Goal: Task Accomplishment & Management: Manage account settings

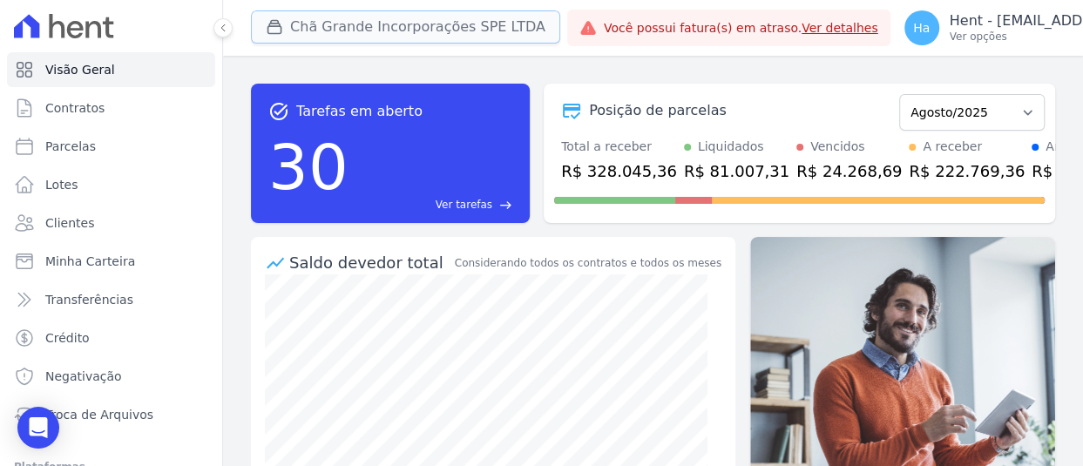
click at [344, 21] on button "Chã Grande Incorporações SPE LTDA" at bounding box center [405, 26] width 309 height 33
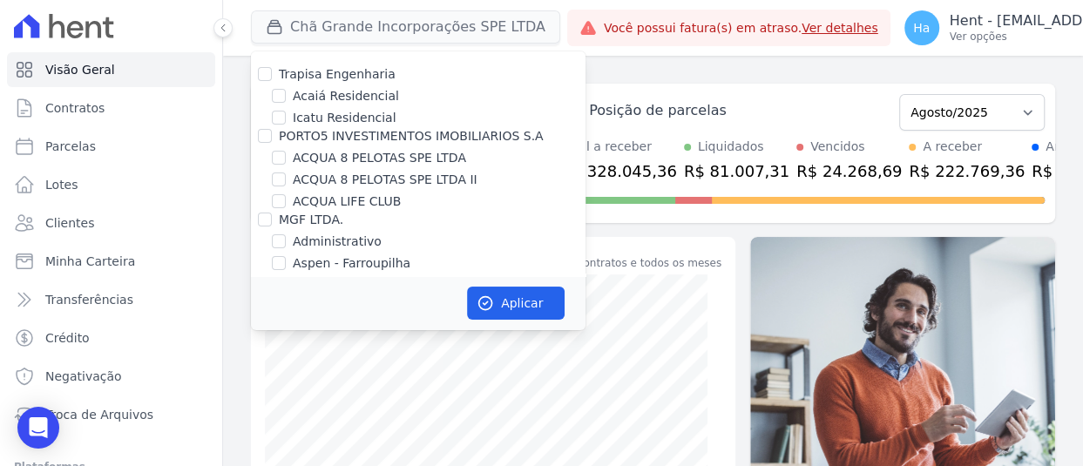
scroll to position [2964, 0]
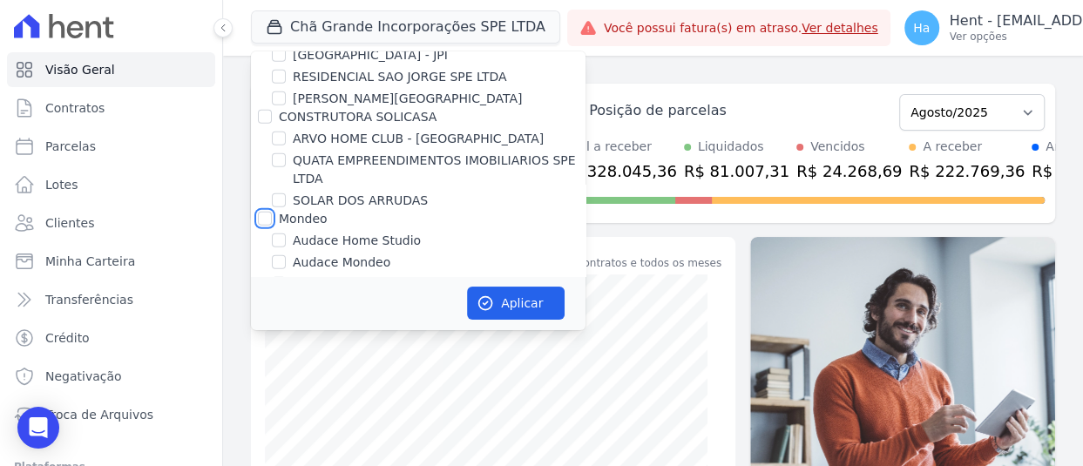
click at [267, 212] on input "Mondeo" at bounding box center [265, 219] width 14 height 14
checkbox input "true"
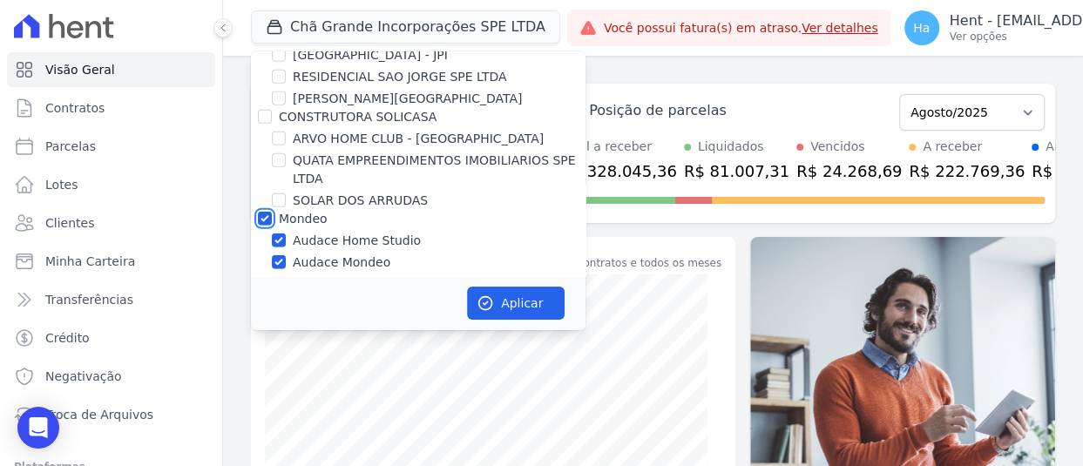
checkbox input "true"
click at [507, 291] on button "Aplicar" at bounding box center [516, 303] width 98 height 33
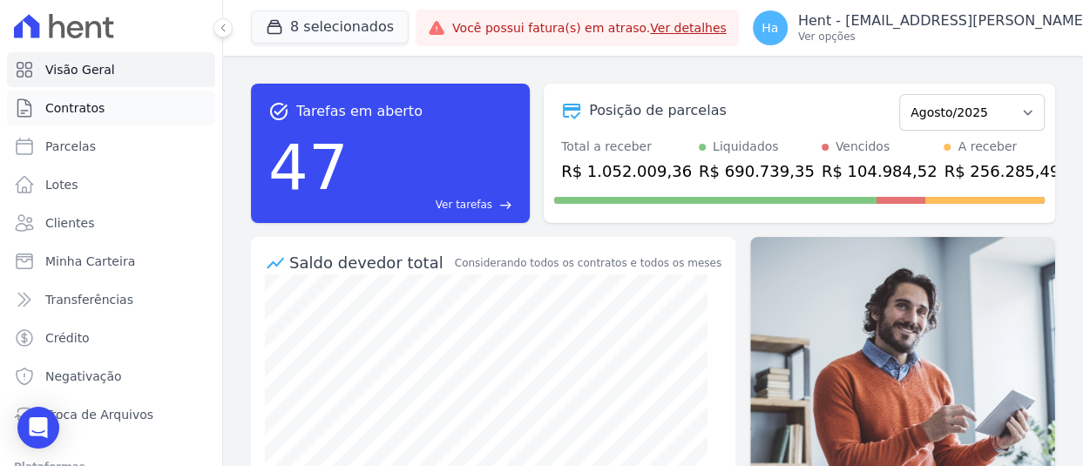
click at [79, 107] on span "Contratos" at bounding box center [74, 107] width 59 height 17
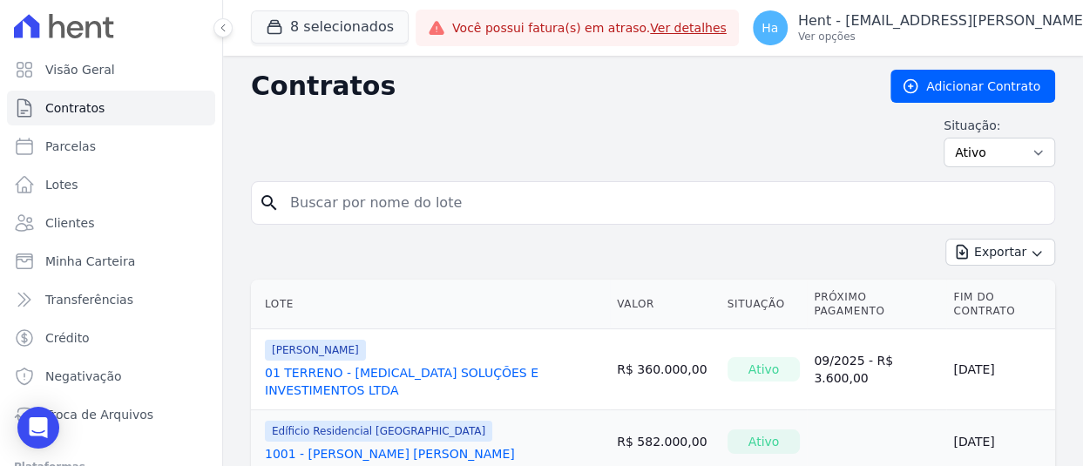
click at [393, 202] on input "search" at bounding box center [663, 203] width 767 height 35
paste input "[PERSON_NAME]"
type input "[PERSON_NAME]"
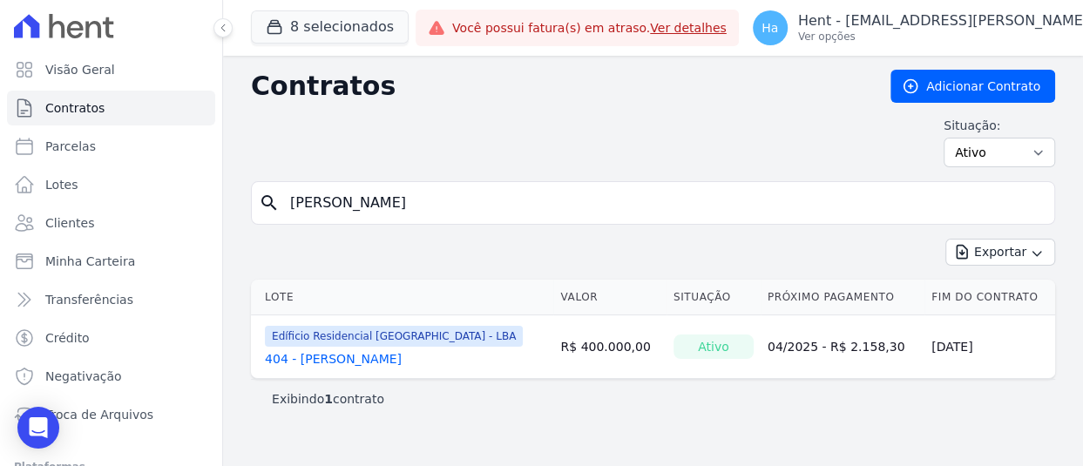
click at [364, 350] on link "404 - [PERSON_NAME]" at bounding box center [333, 358] width 137 height 17
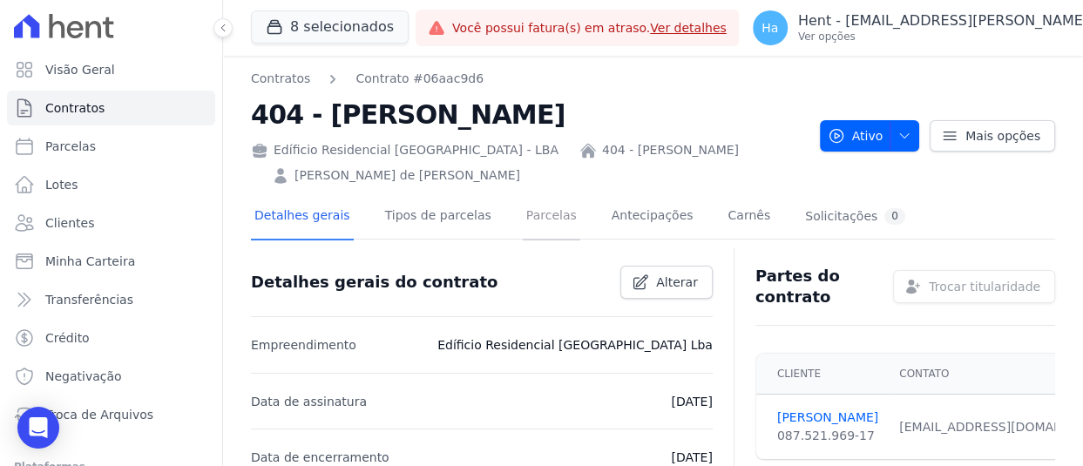
click at [523, 213] on link "Parcelas" at bounding box center [551, 217] width 57 height 46
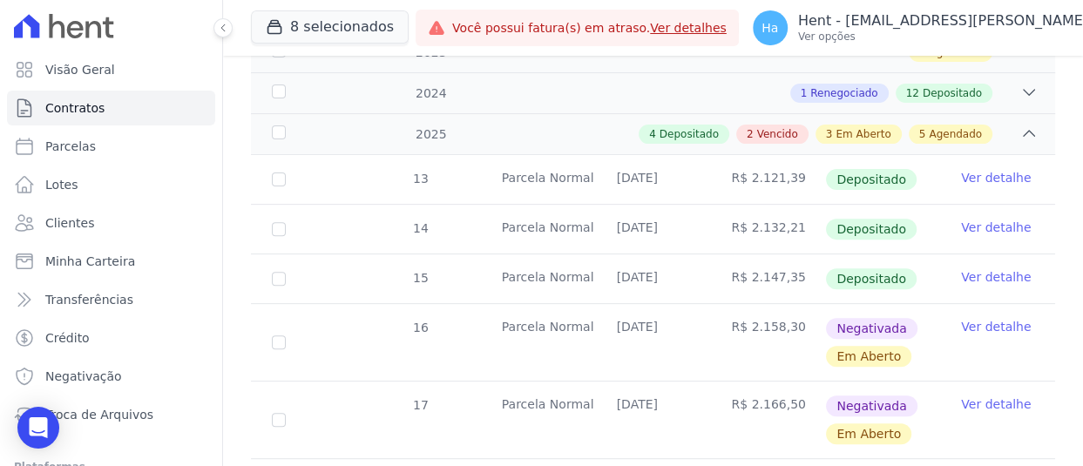
scroll to position [523, 0]
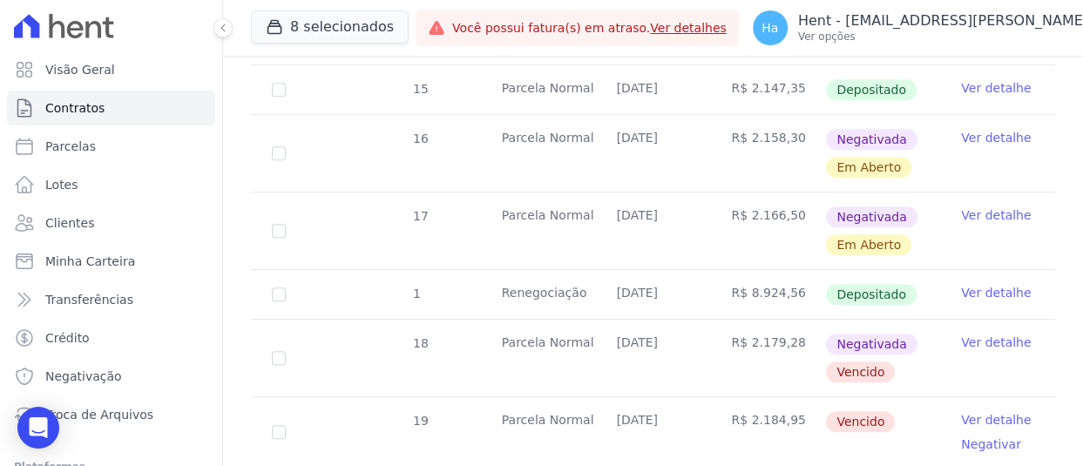
click at [978, 132] on link "Ver detalhe" at bounding box center [996, 137] width 70 height 17
click at [980, 215] on link "Ver detalhe" at bounding box center [996, 214] width 70 height 17
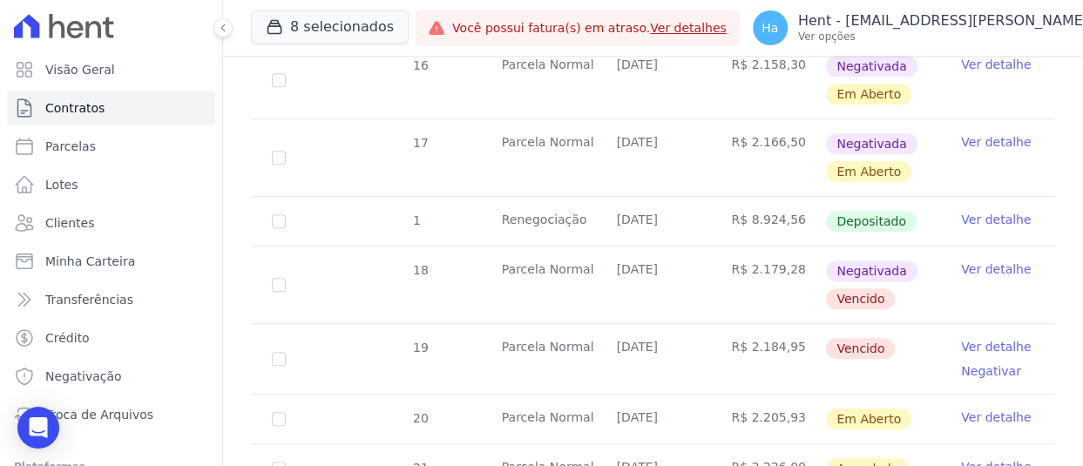
scroll to position [610, 0]
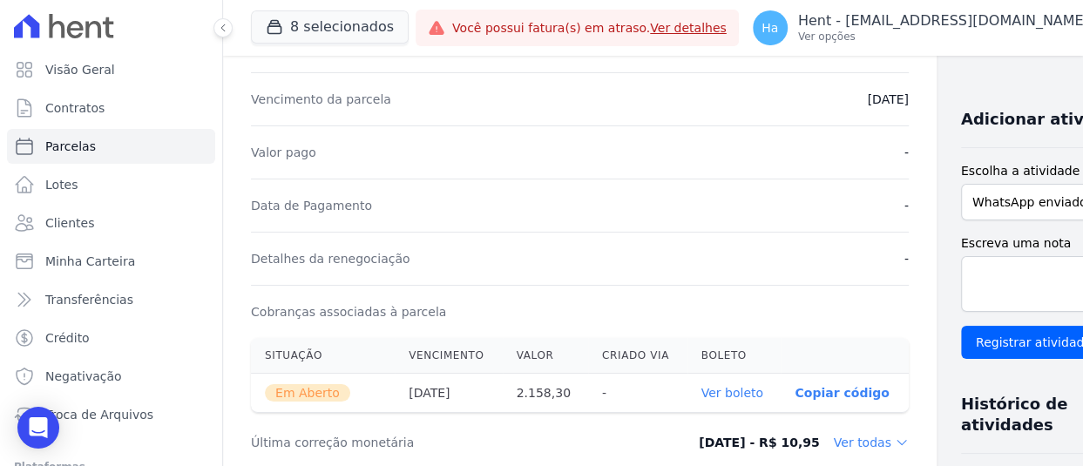
scroll to position [523, 0]
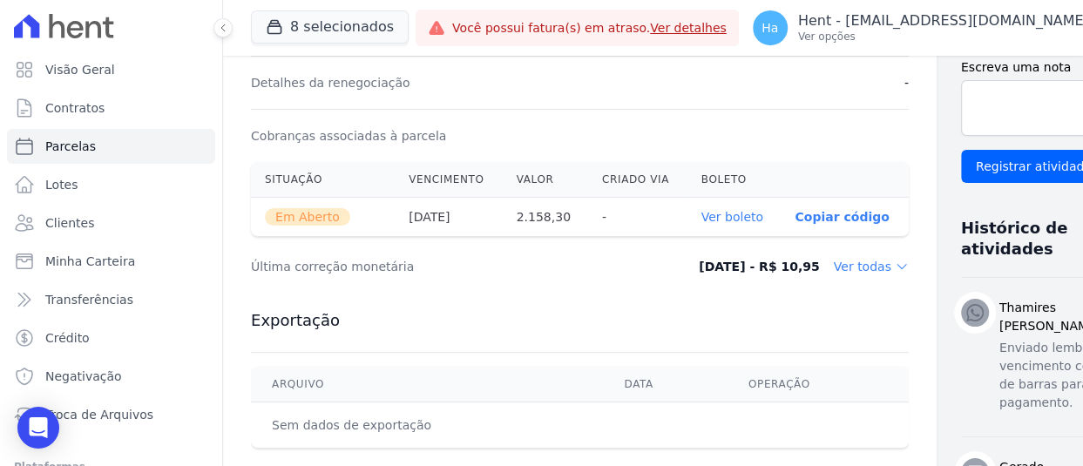
click at [701, 210] on link "Ver boleto" at bounding box center [732, 217] width 62 height 14
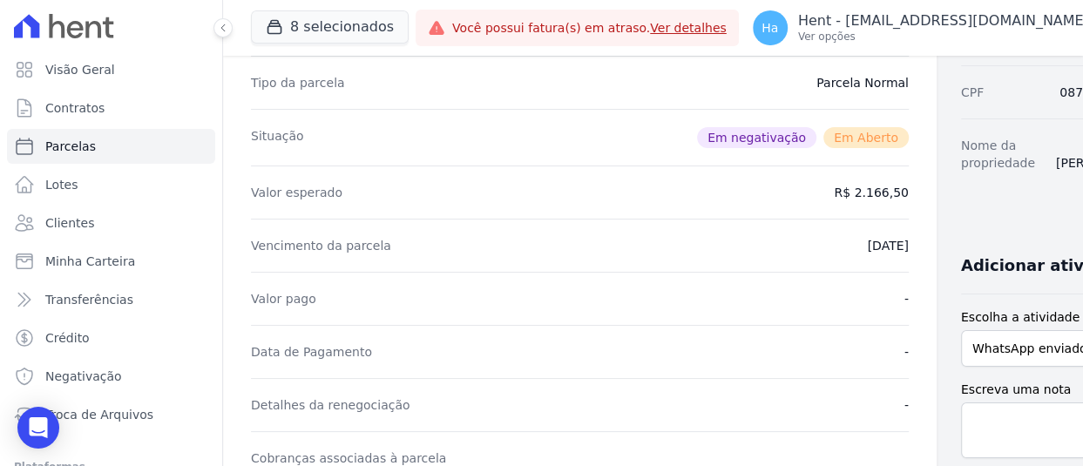
scroll to position [348, 0]
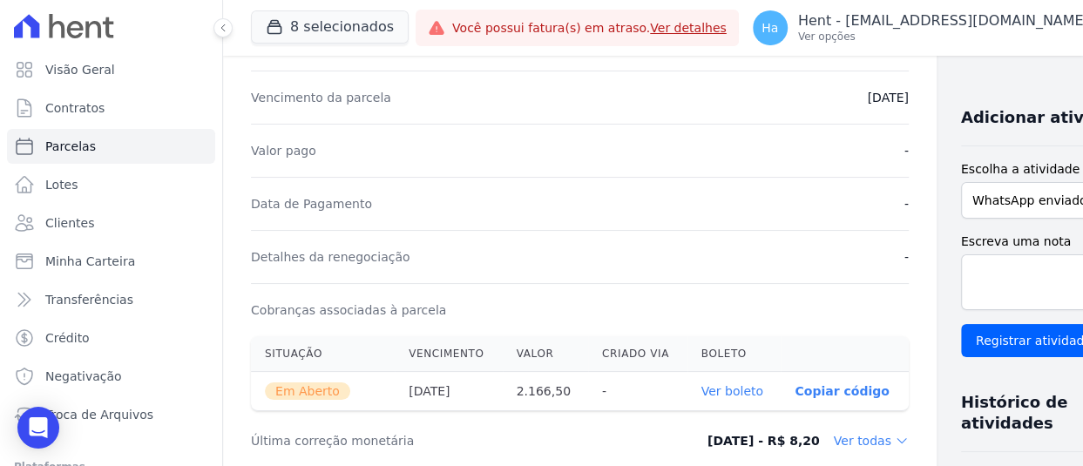
click at [701, 390] on link "Ver boleto" at bounding box center [732, 391] width 62 height 14
